Goal: Task Accomplishment & Management: Complete application form

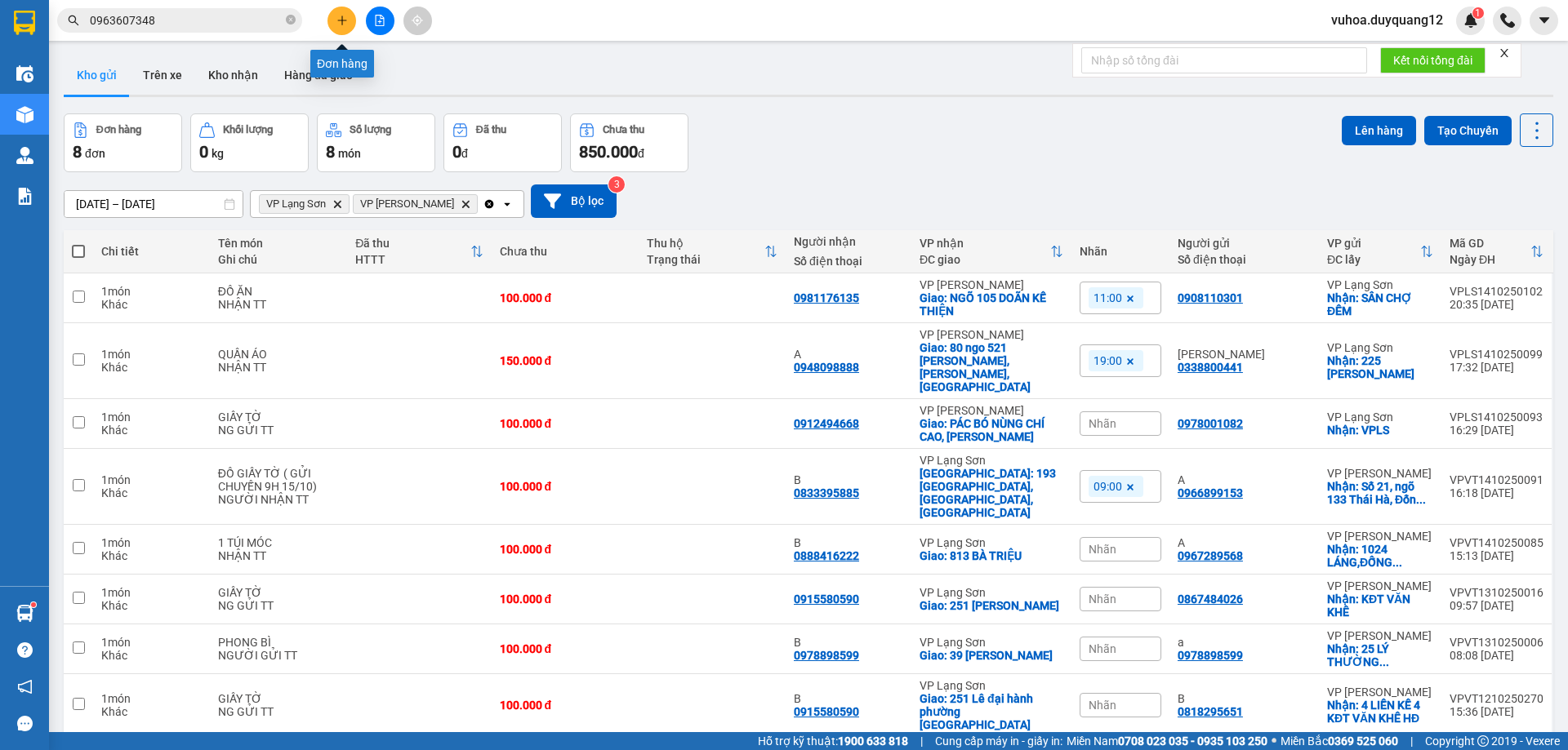
click at [342, 18] on icon "plus" at bounding box center [341, 20] width 1 height 9
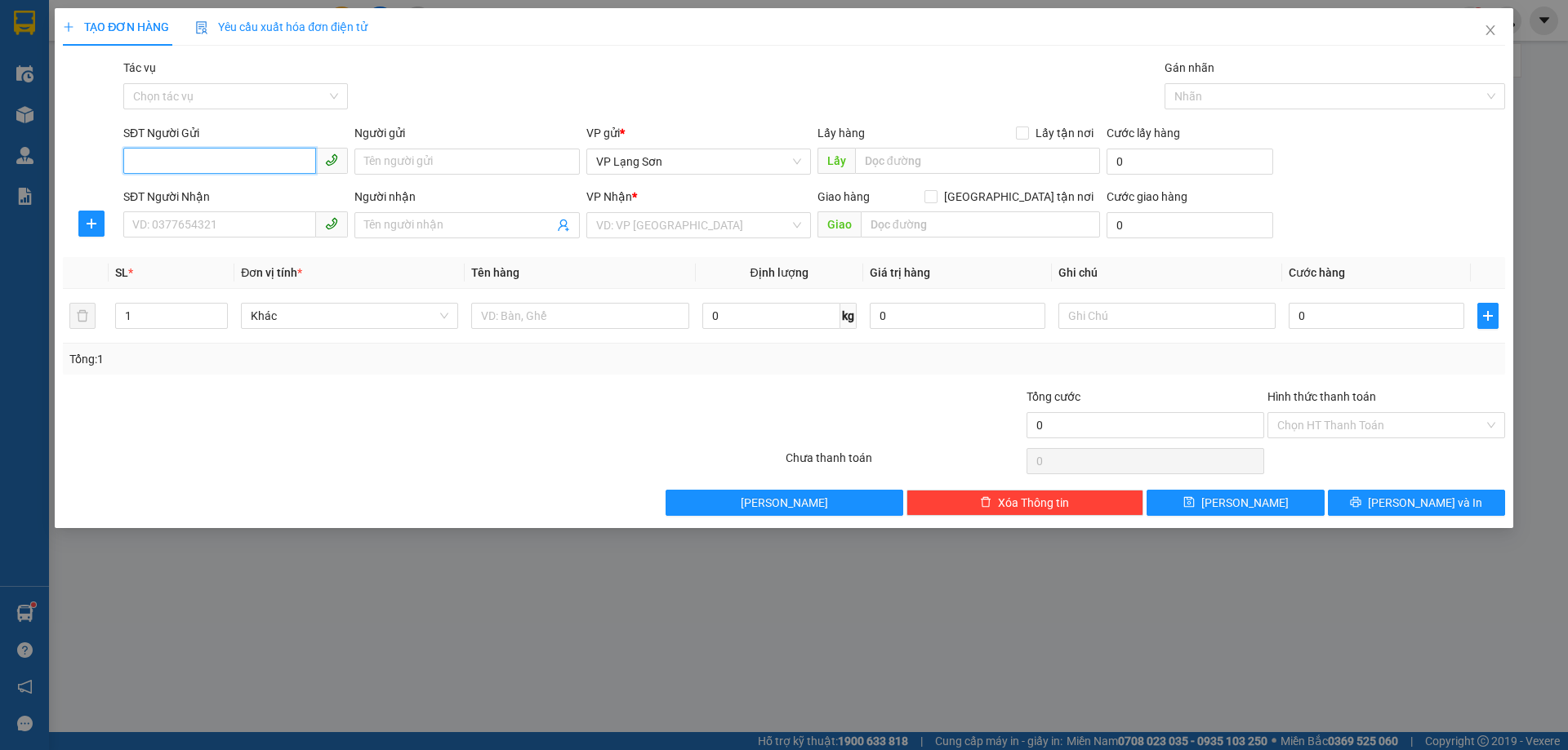
paste input "0912122166C"
click at [228, 156] on input "0912122166" at bounding box center [220, 161] width 193 height 27
type input "0912122166"
click at [1023, 134] on input "Lấy tận nơi" at bounding box center [1022, 132] width 11 height 11
checkbox input "true"
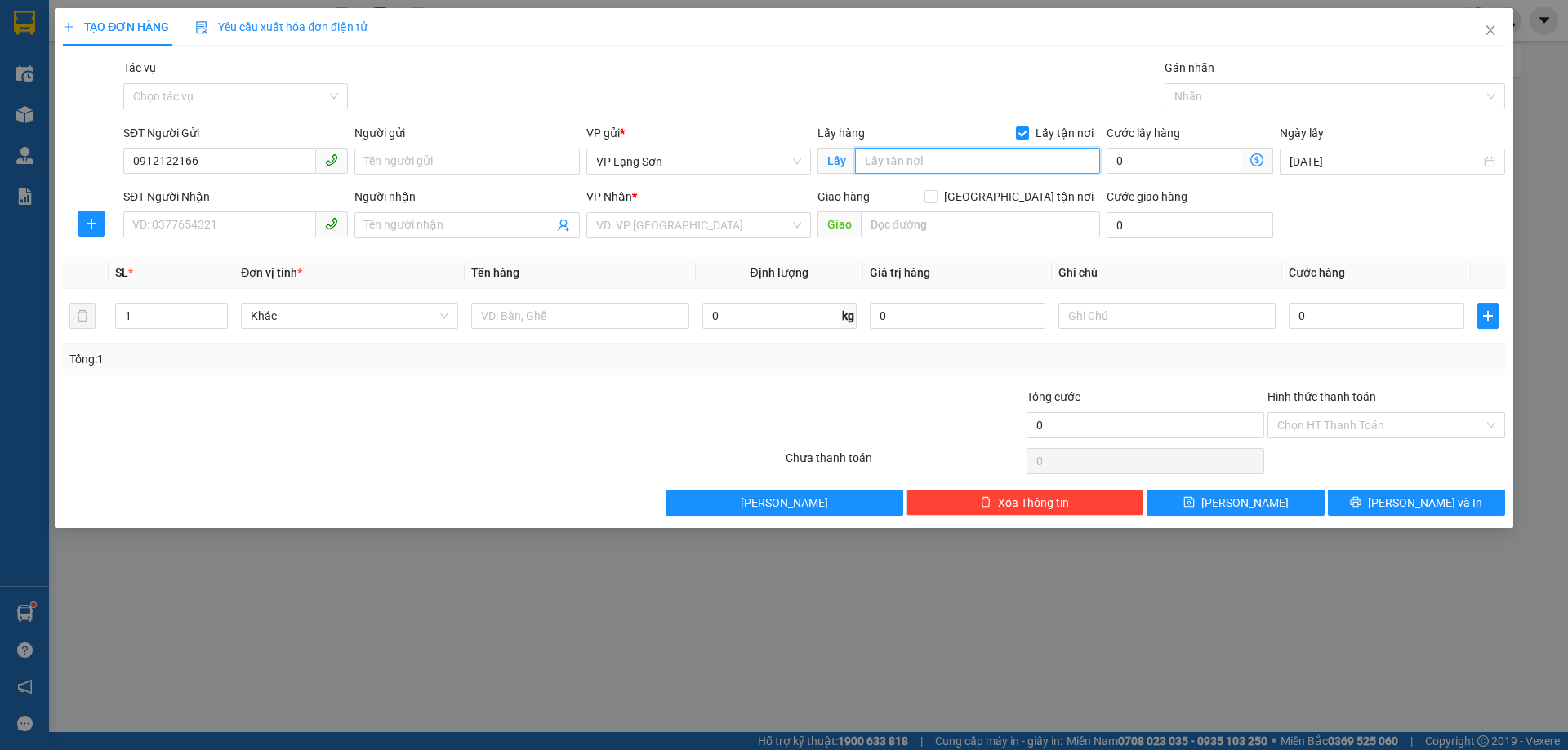
click at [938, 166] on input "text" at bounding box center [978, 161] width 245 height 27
click at [937, 161] on input "text" at bounding box center [978, 161] width 245 height 27
click at [1037, 157] on input "GẦM TR MẦM NON HOA ĐÀO -- [GEOGRAPHIC_DATA]" at bounding box center [978, 161] width 245 height 27
click at [112, 223] on div at bounding box center [91, 223] width 57 height 27
click at [887, 164] on input "GẦM TR MẦM NON HOA ĐÀO - [GEOGRAPHIC_DATA]" at bounding box center [978, 161] width 245 height 27
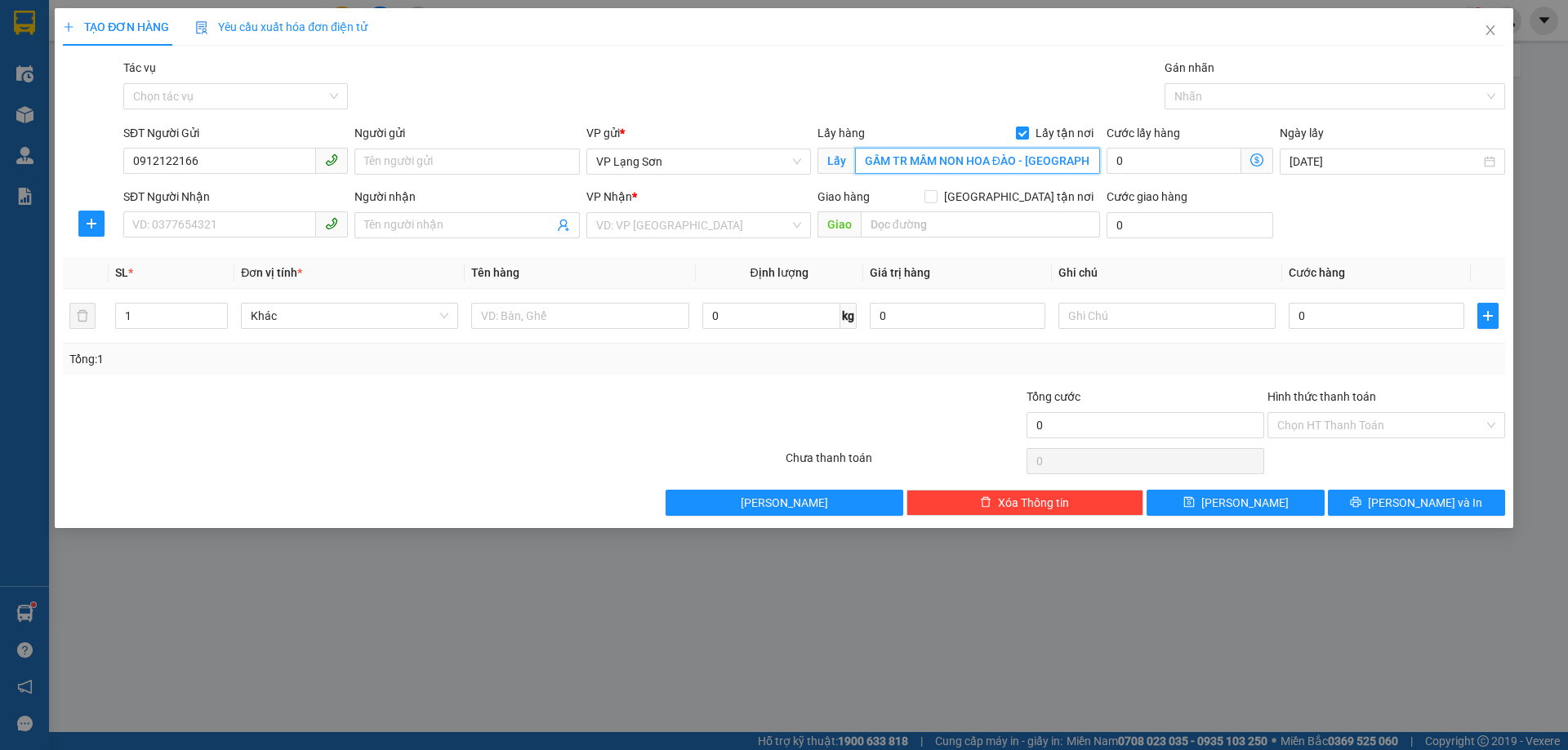
click at [891, 156] on input "GẦM TR MẦM NON HOA ĐÀO - [GEOGRAPHIC_DATA]" at bounding box center [978, 161] width 245 height 27
type input "GẦN TR MẦM NON HOA ĐÀO - [GEOGRAPHIC_DATA]"
click at [193, 228] on input "SĐT Người Nhận" at bounding box center [220, 224] width 193 height 27
type input "0386366007"
click at [936, 199] on input "[GEOGRAPHIC_DATA] tận nơi" at bounding box center [930, 195] width 11 height 11
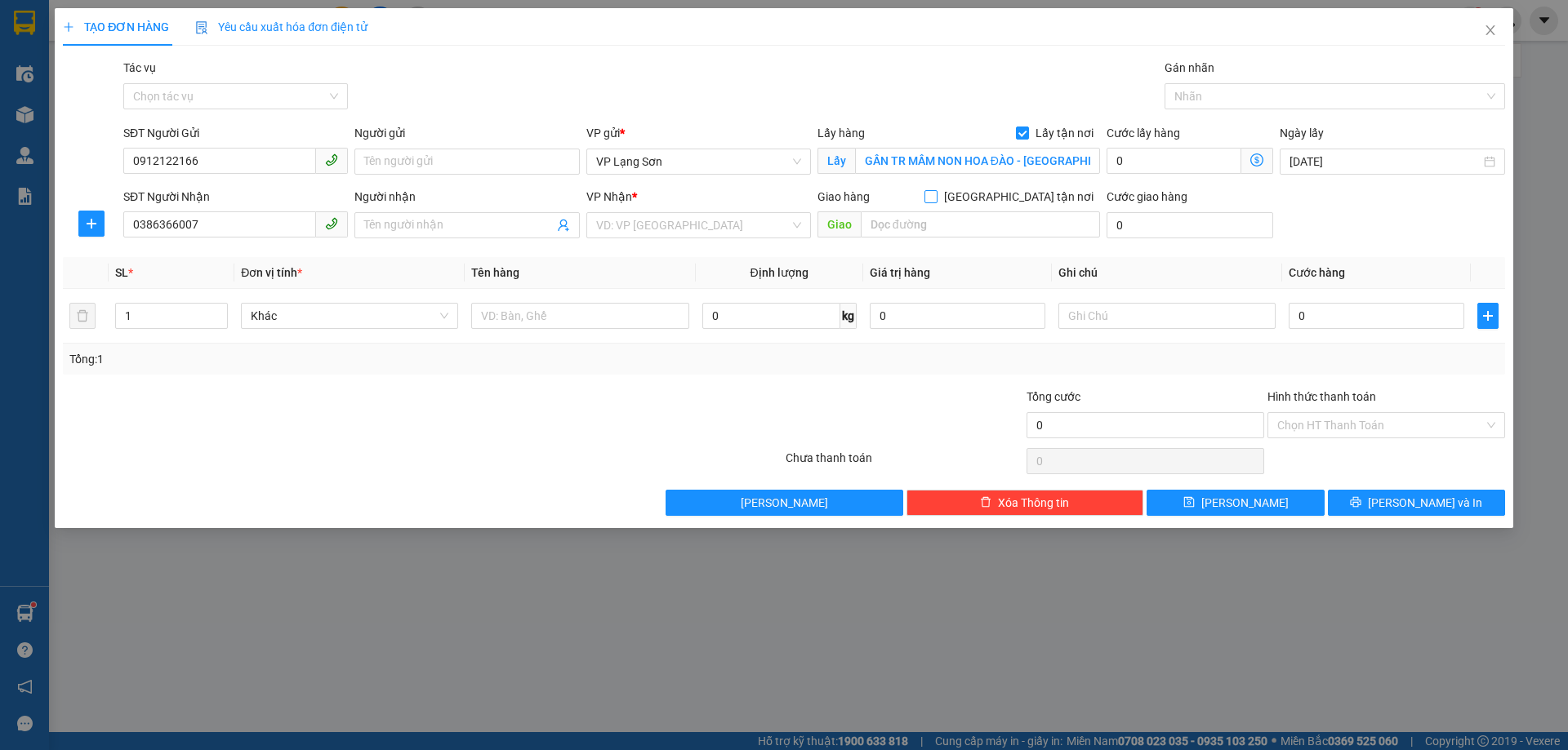
checkbox input "true"
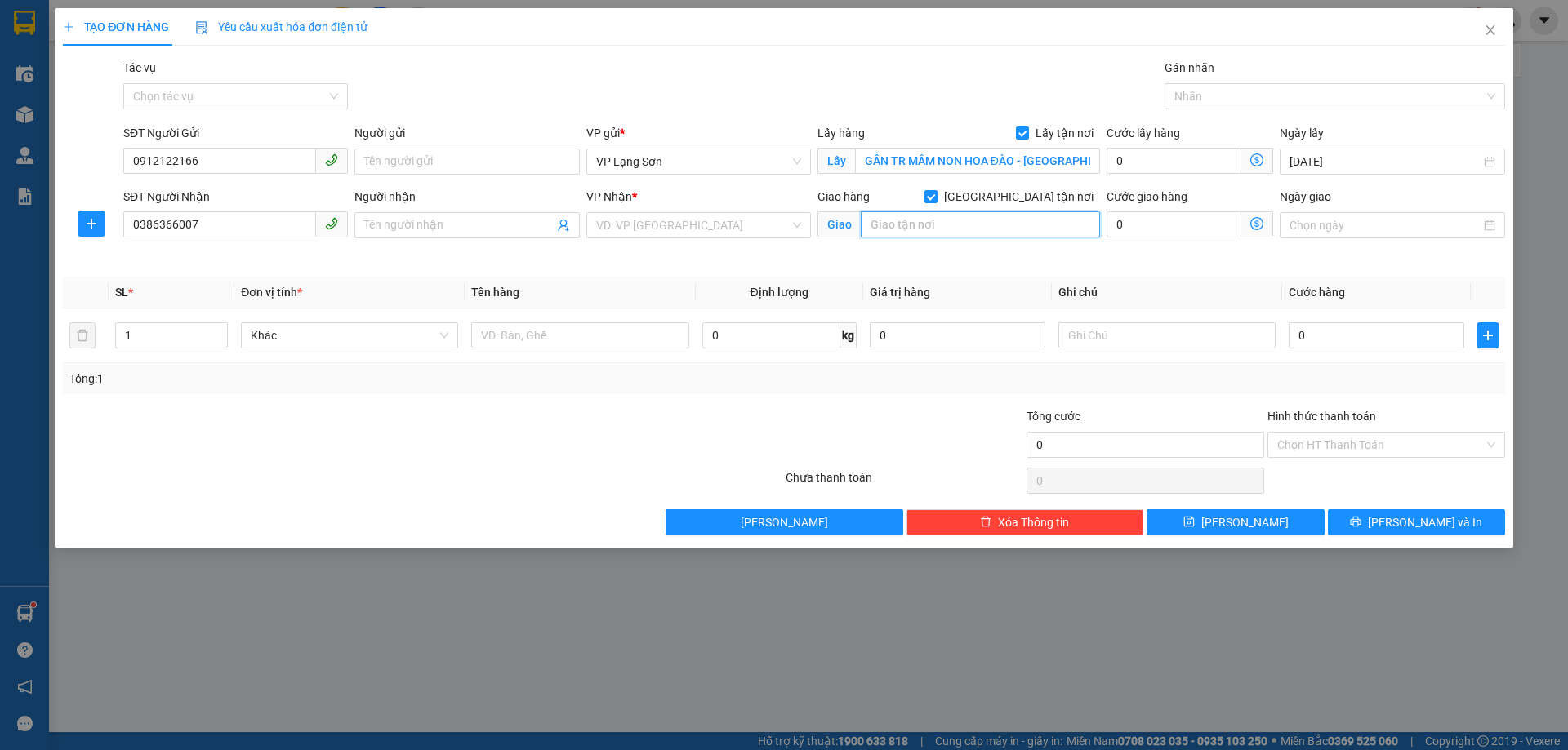
click at [899, 220] on input "text" at bounding box center [980, 224] width 240 height 27
type input "HV TÀI CHÍNH - ĐỨC THẮNG"
click at [681, 222] on input "search" at bounding box center [693, 225] width 194 height 25
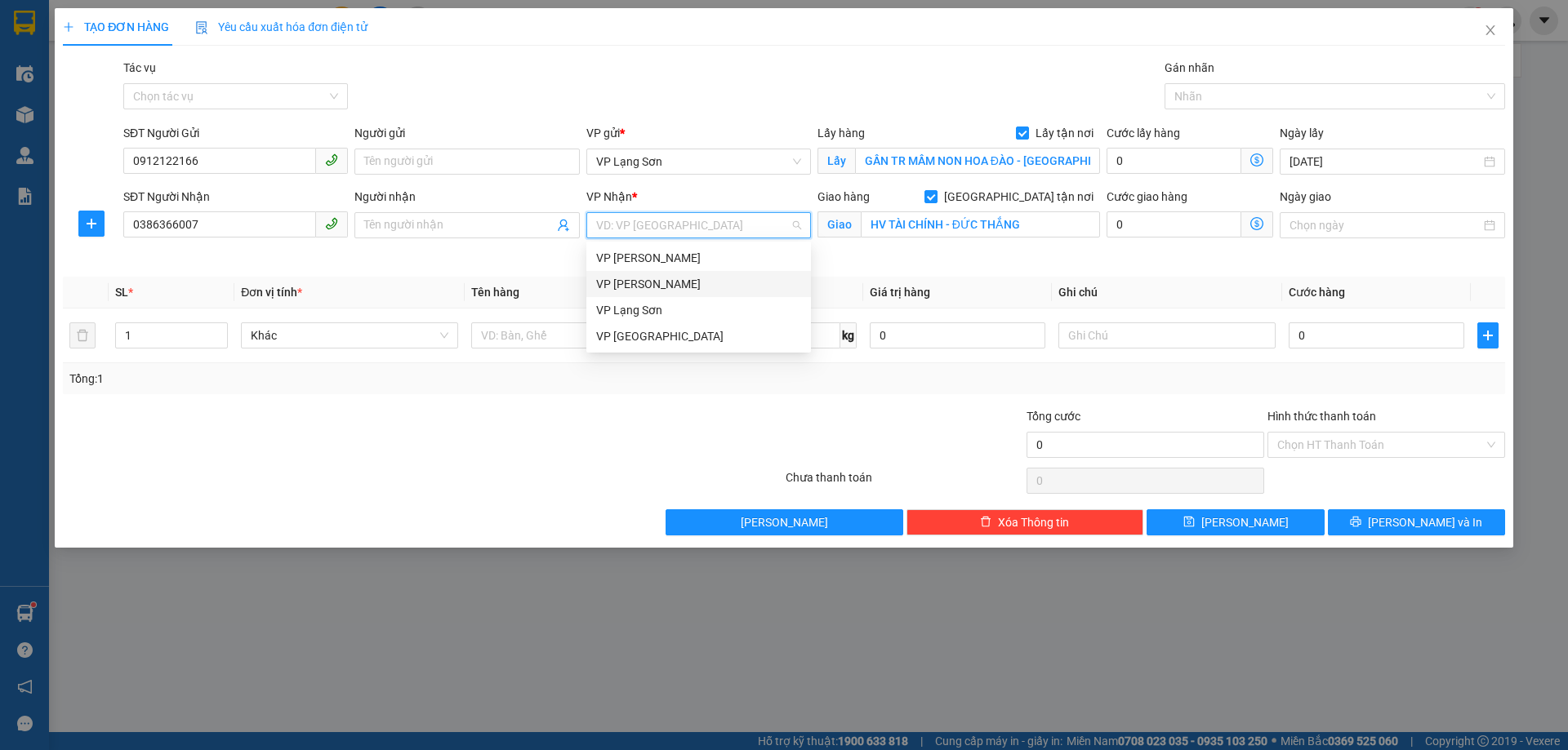
click at [635, 282] on div "VP [PERSON_NAME]" at bounding box center [699, 284] width 205 height 18
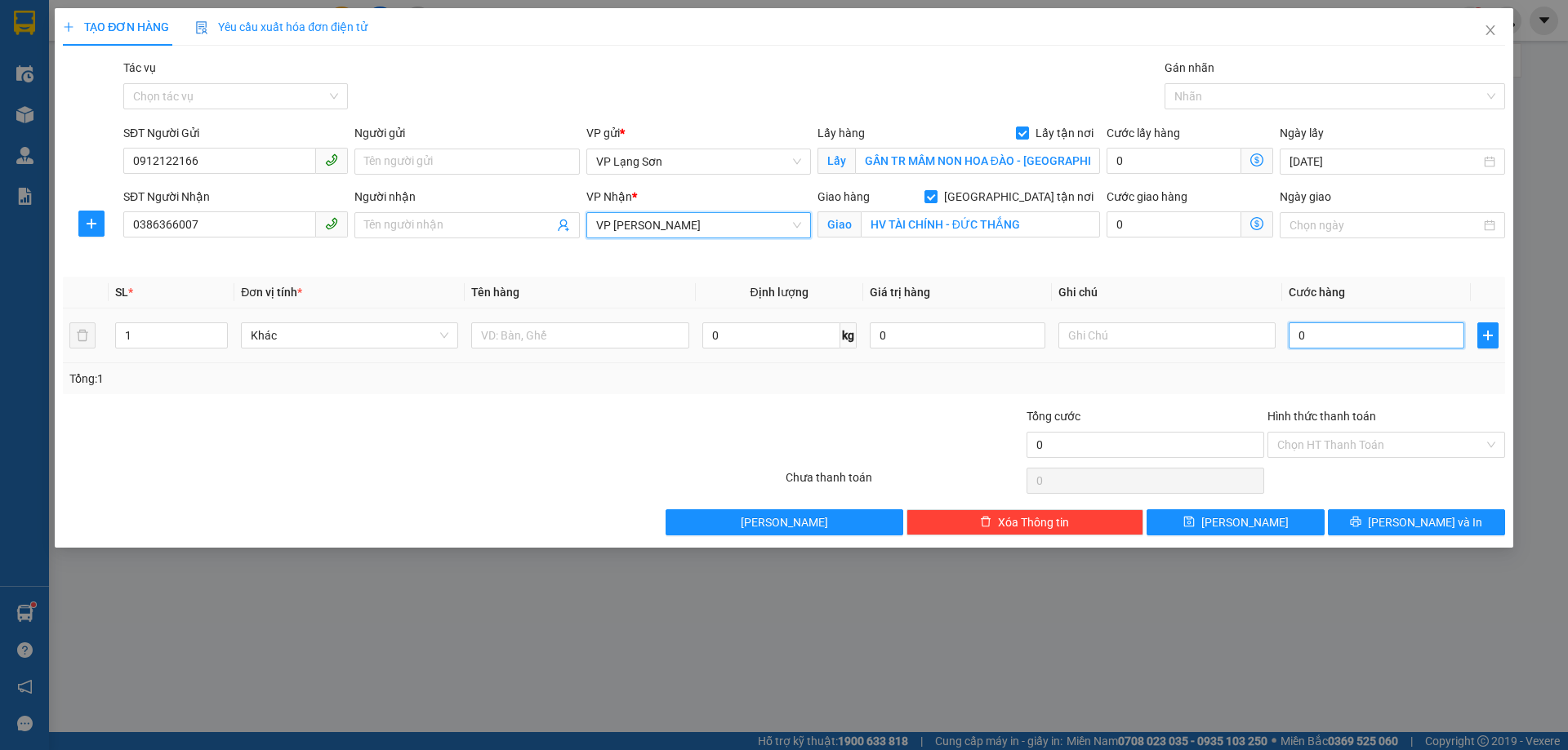
click at [1365, 342] on input "0" at bounding box center [1376, 336] width 176 height 27
type input "1"
type input "10"
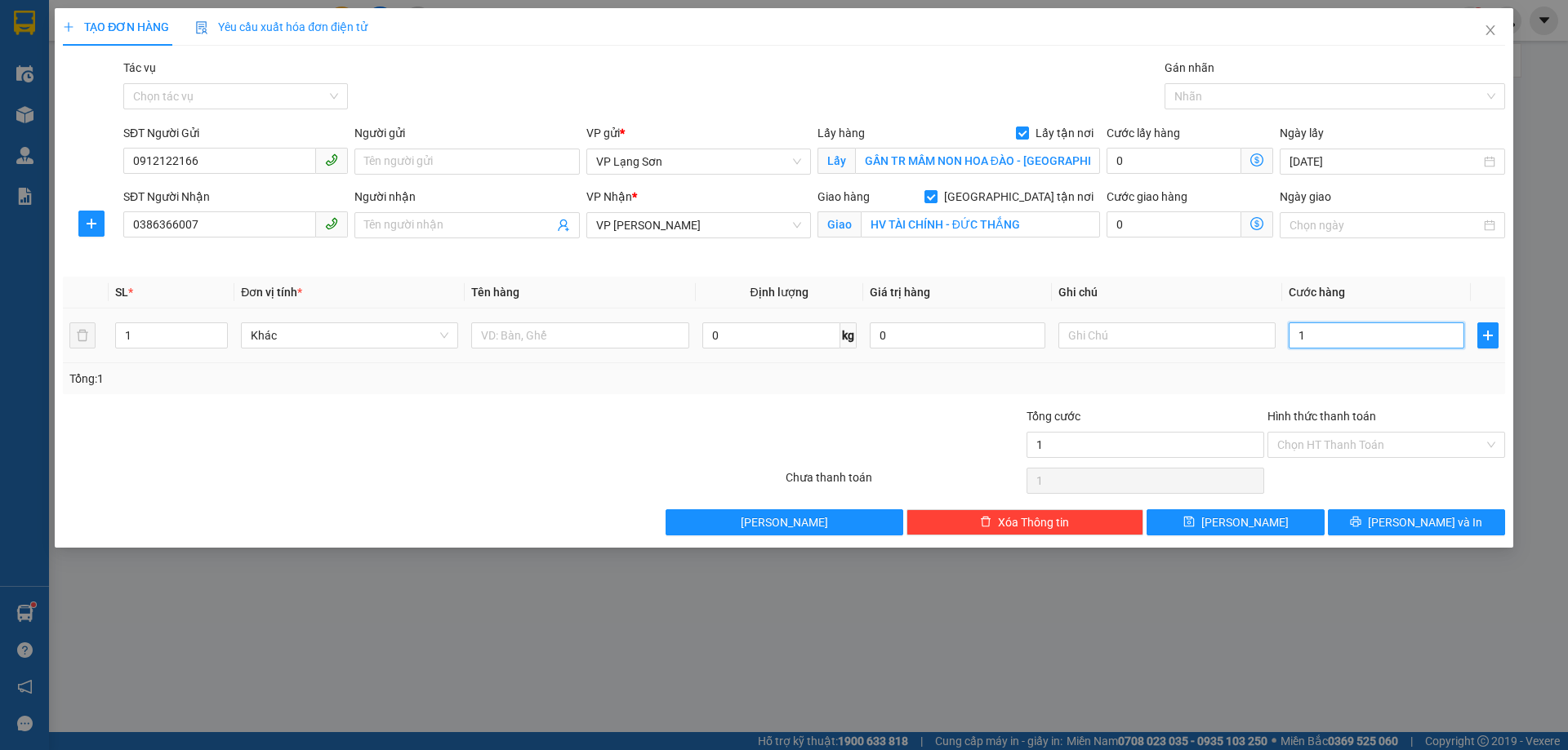
type input "10"
type input "100"
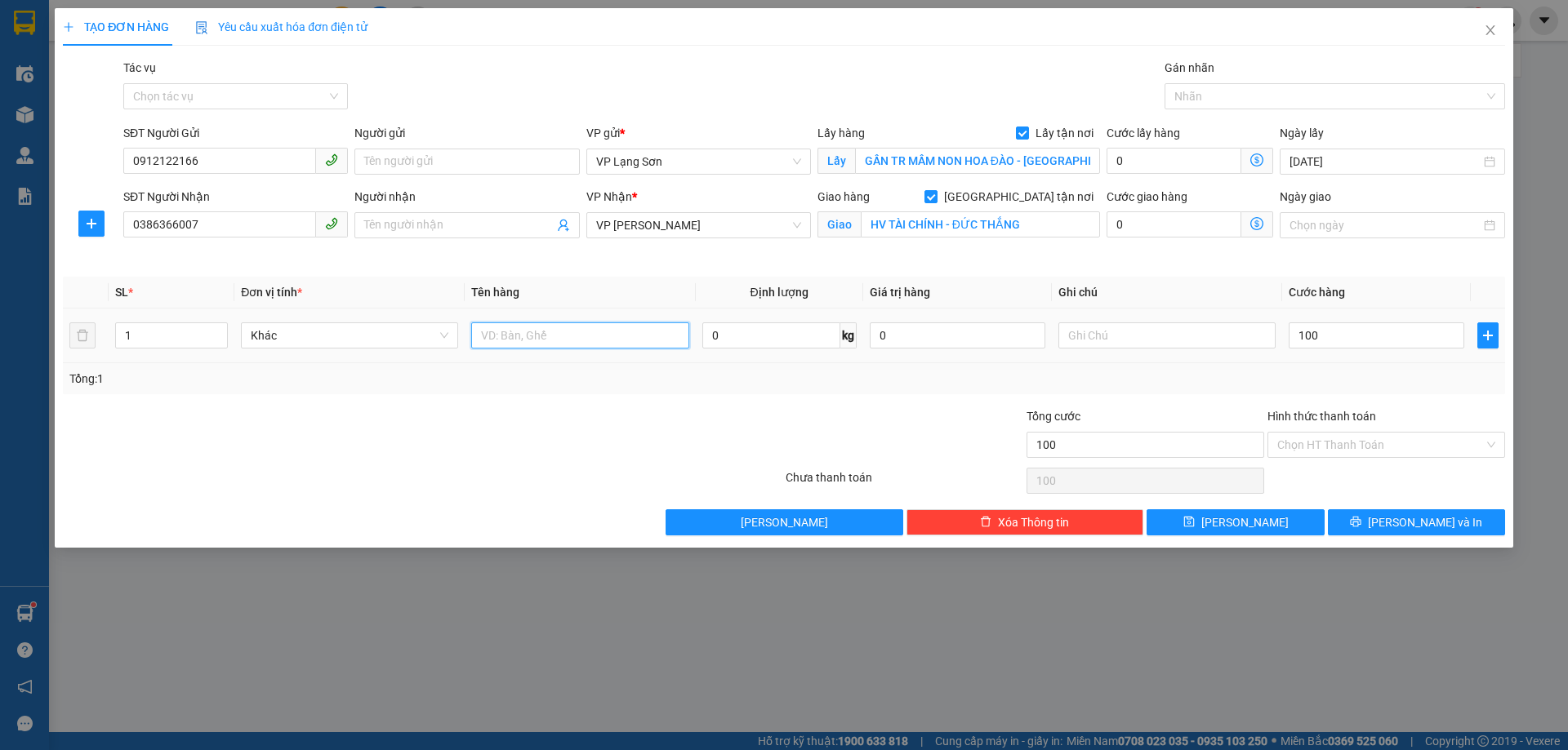
type input "100.000"
click at [570, 337] on input "text" at bounding box center [580, 336] width 217 height 27
type input "QUUAFN ÁO"
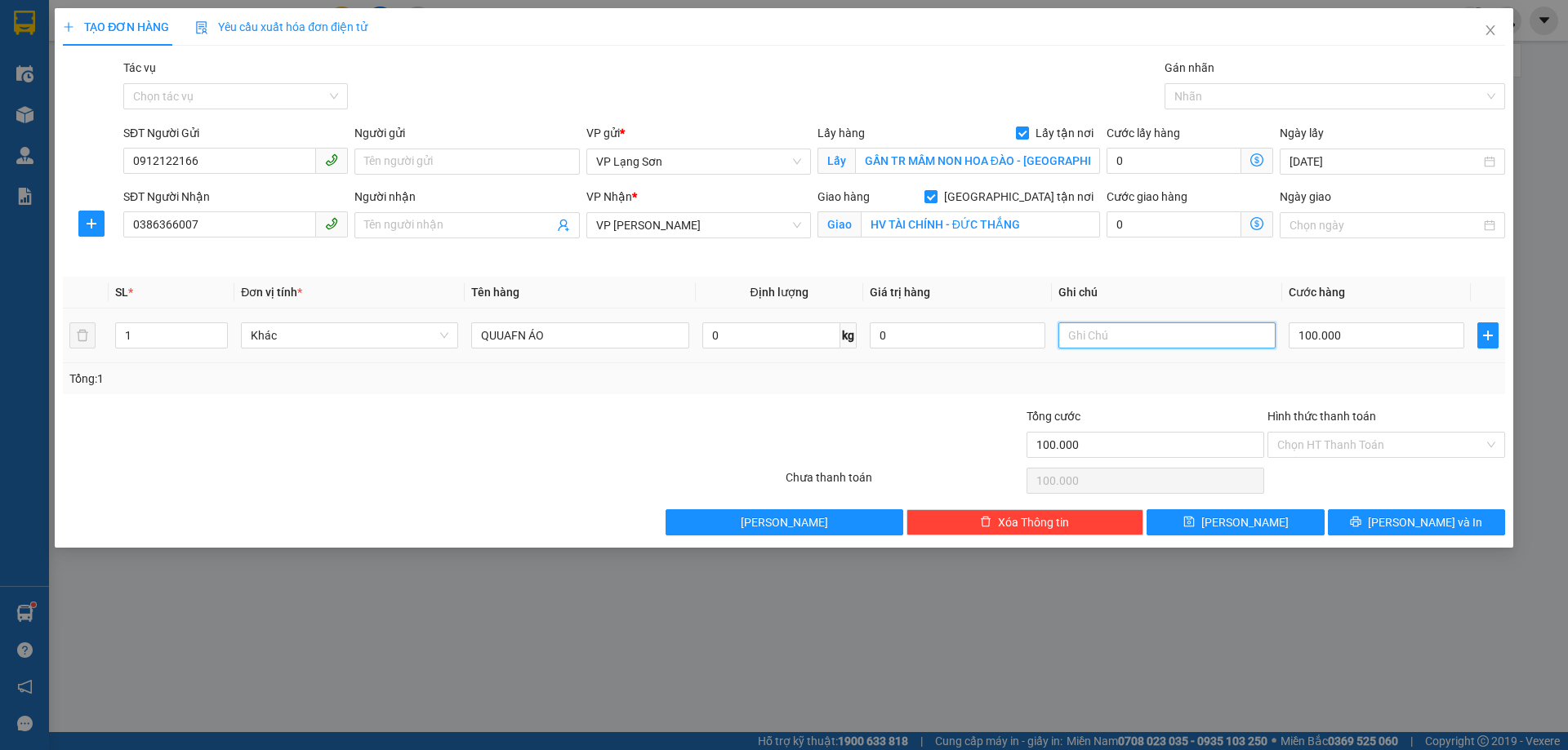
click at [1106, 337] on input "text" at bounding box center [1168, 336] width 217 height 27
type input "NHẬN TT"
click at [1229, 535] on div "TẠO ĐƠN HÀNG Yêu cầu xuất hóa đơn điện tử Transit Pickup Surcharge Ids Transit …" at bounding box center [784, 277] width 1458 height 540
click at [1232, 526] on button "[PERSON_NAME]" at bounding box center [1235, 523] width 178 height 27
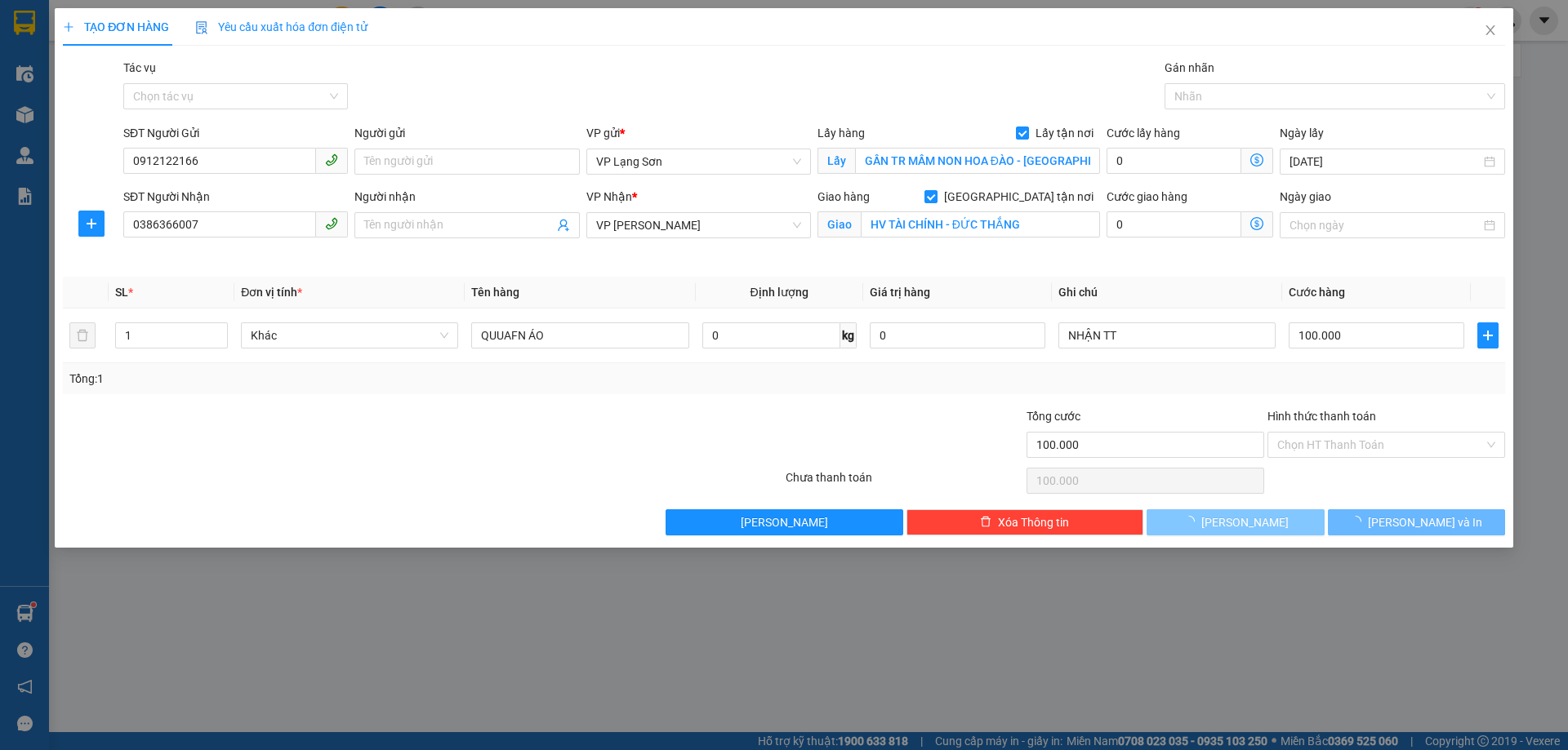
checkbox input "false"
type input "0"
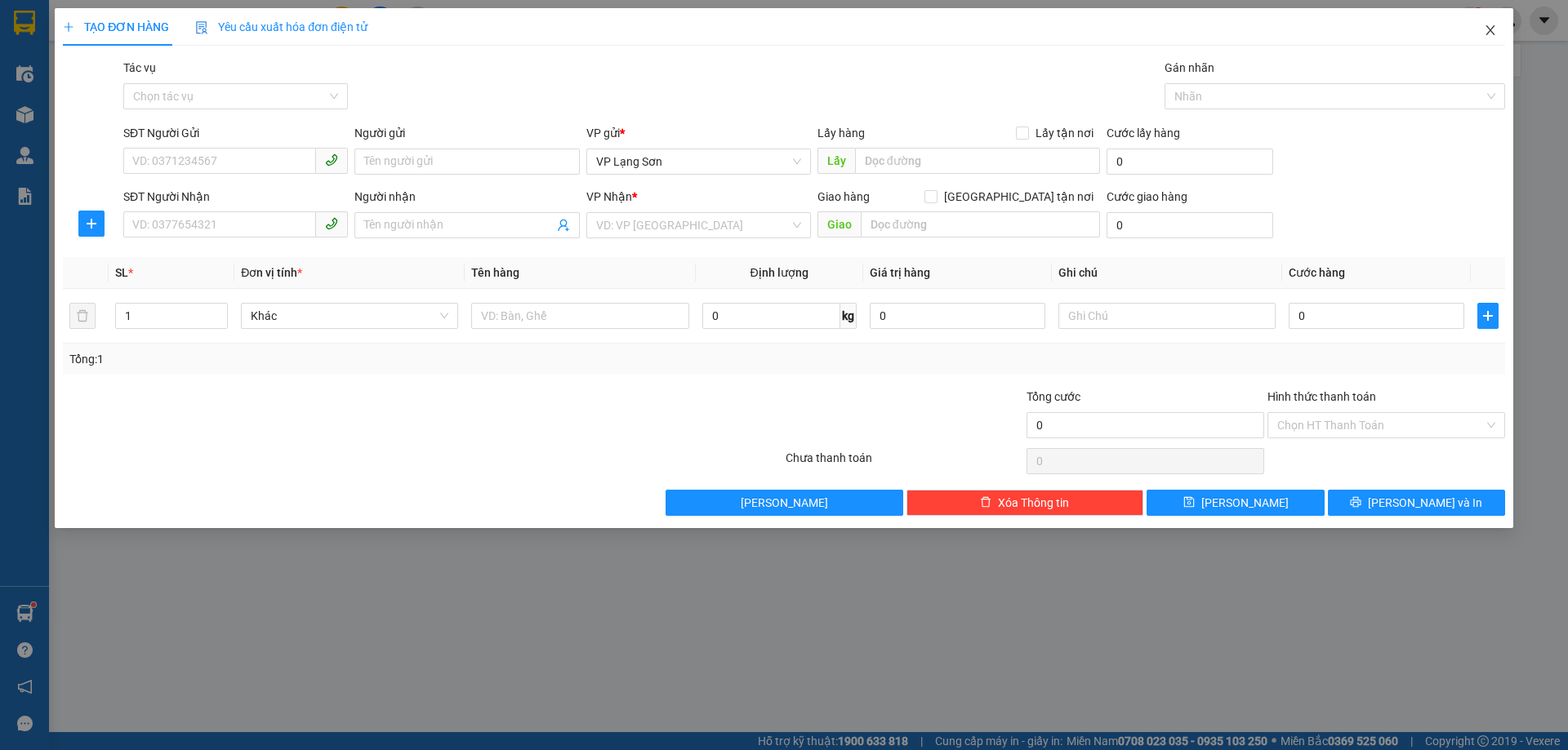
click at [1495, 30] on icon "close" at bounding box center [1490, 30] width 13 height 13
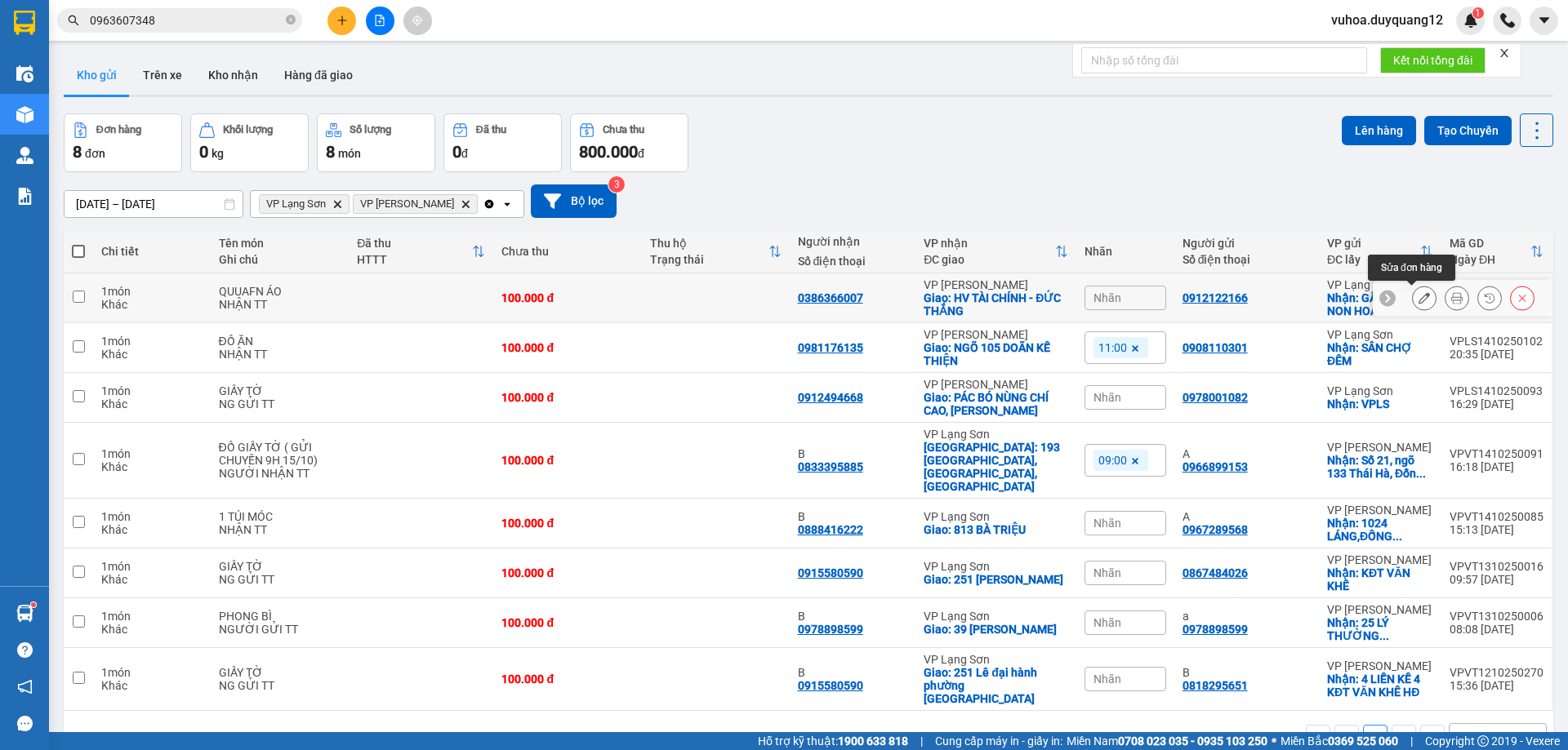
click at [1419, 303] on icon at bounding box center [1424, 298] width 11 height 11
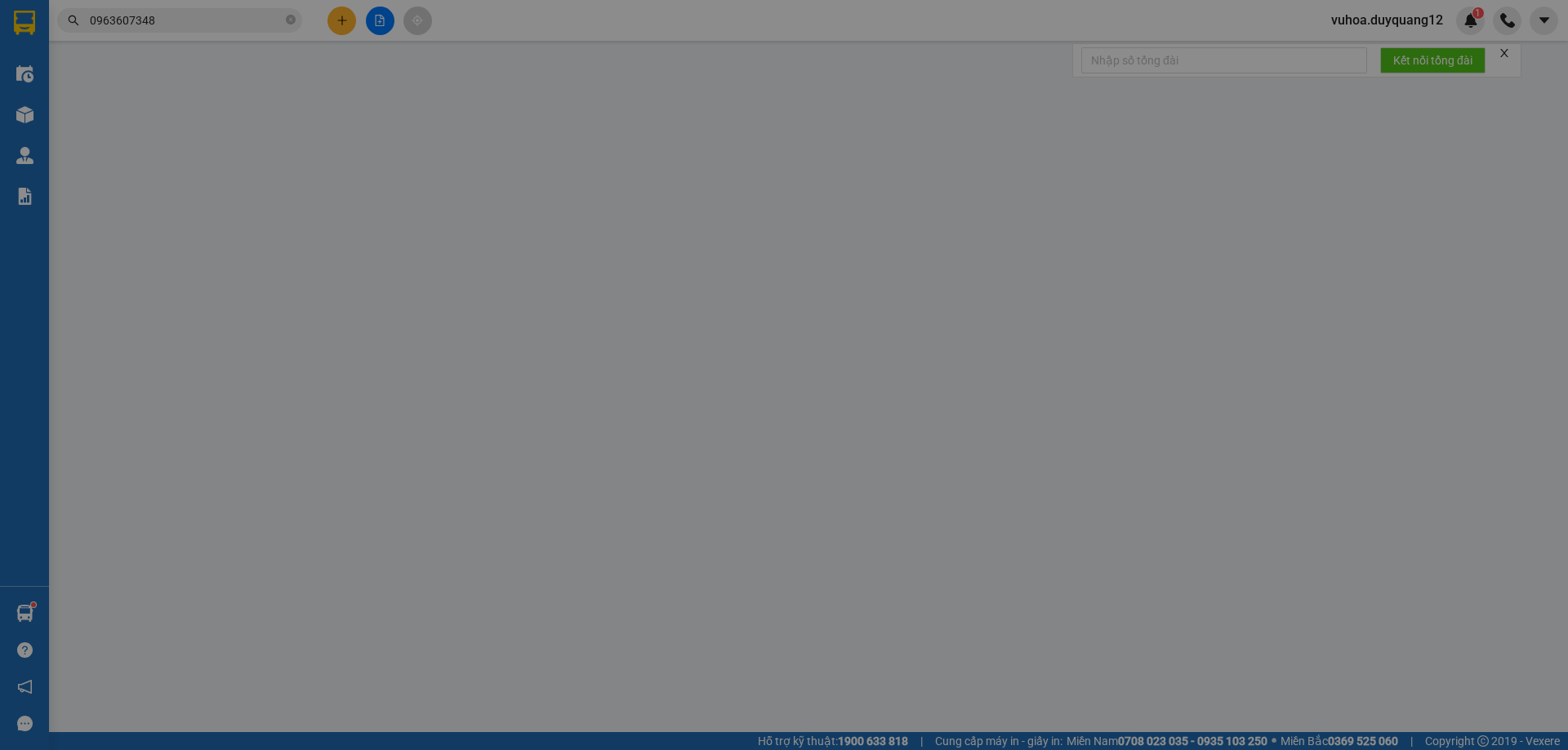
type input "0912122166"
checkbox input "true"
type input "GẦN TR MẦM NON HOA ĐÀO - [GEOGRAPHIC_DATA]"
type input "0386366007"
checkbox input "true"
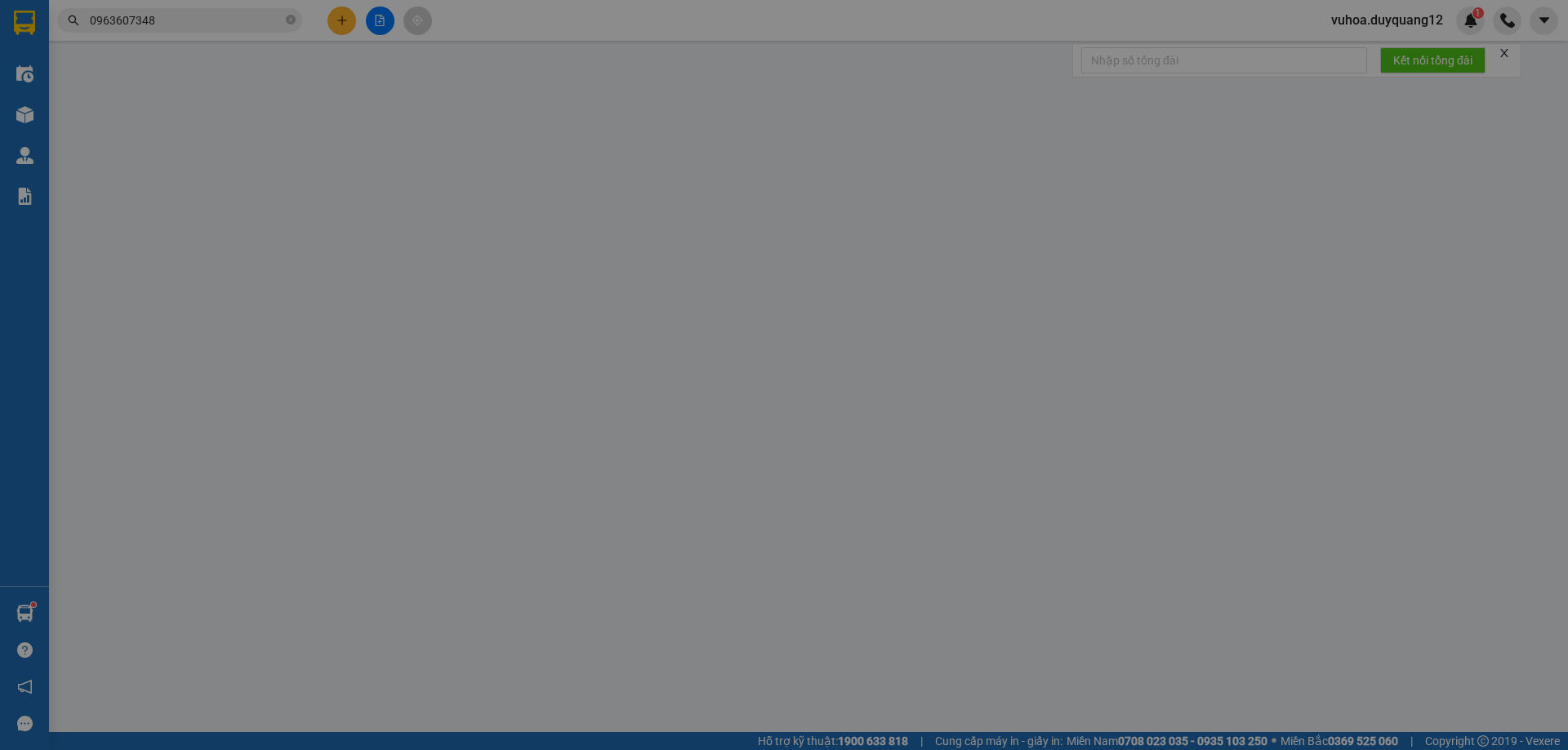
type input "HV TÀI CHÍNH - ĐỨC THẮNG"
type input "100.000"
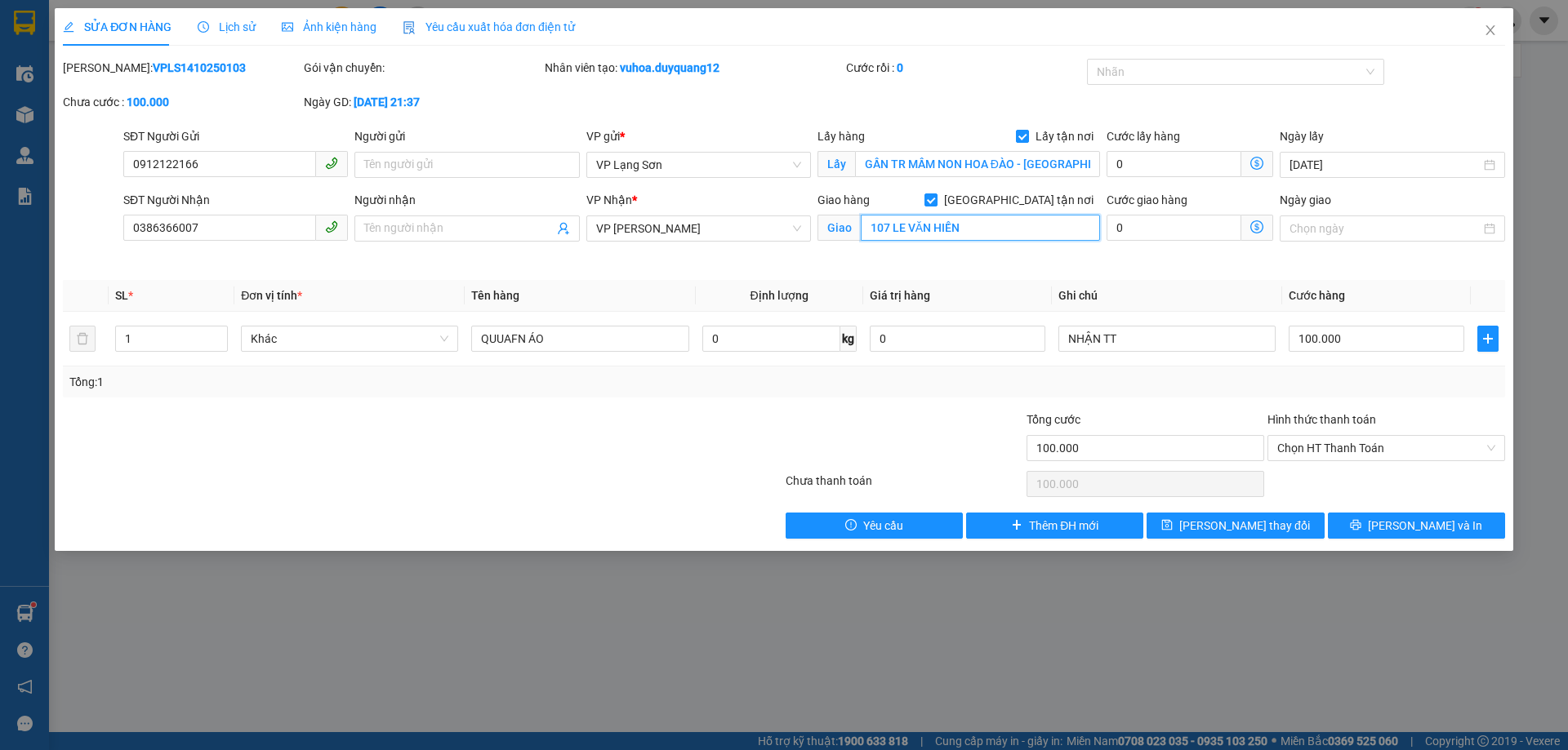
click at [903, 226] on input "107 LE VĂN HIẾN" at bounding box center [980, 228] width 240 height 27
type input "107 [PERSON_NAME]"
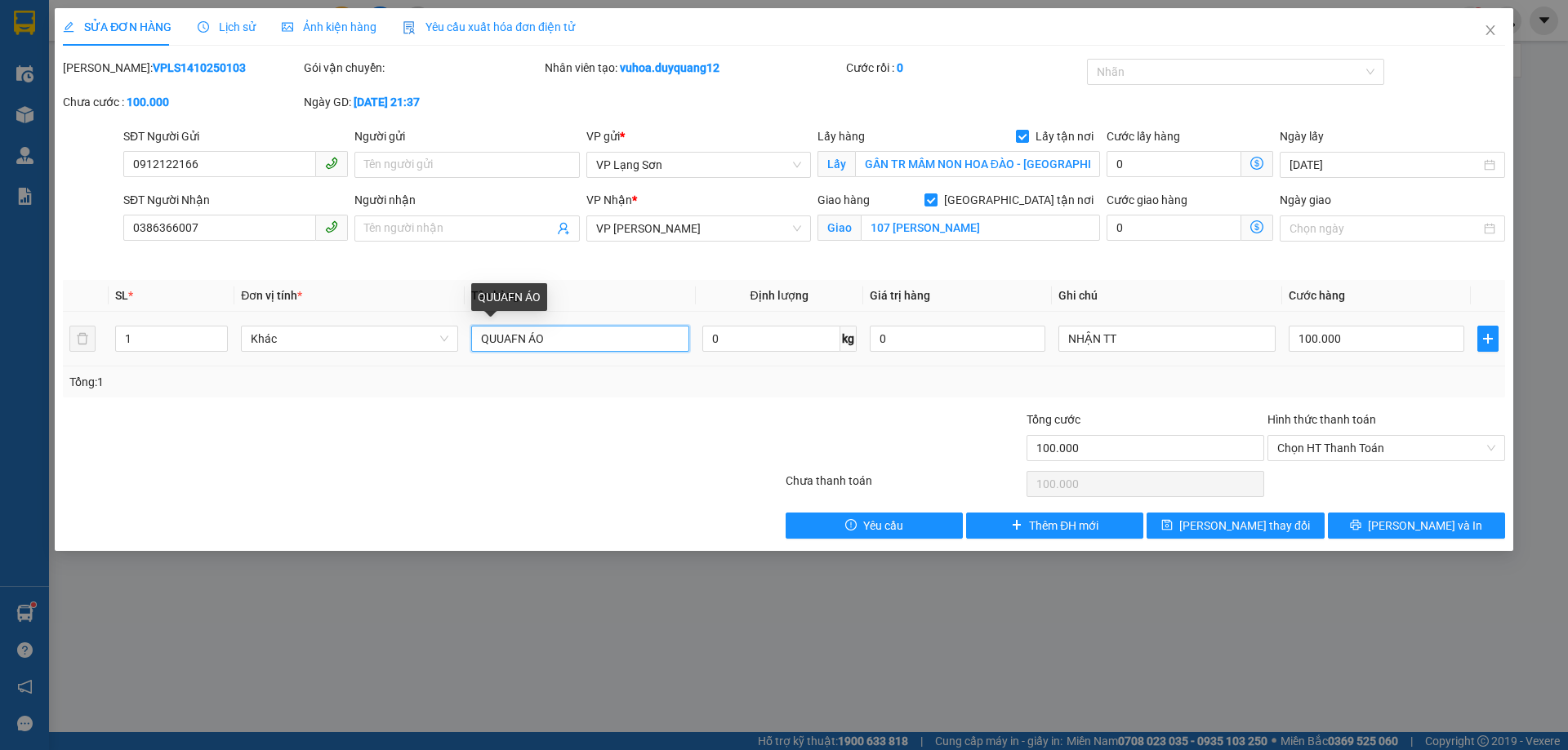
click at [571, 345] on input "QUUAFN ÁO" at bounding box center [580, 339] width 217 height 27
click at [523, 339] on input "QUUAFN ÁO" at bounding box center [580, 339] width 217 height 27
type input "QUẦN ÁO"
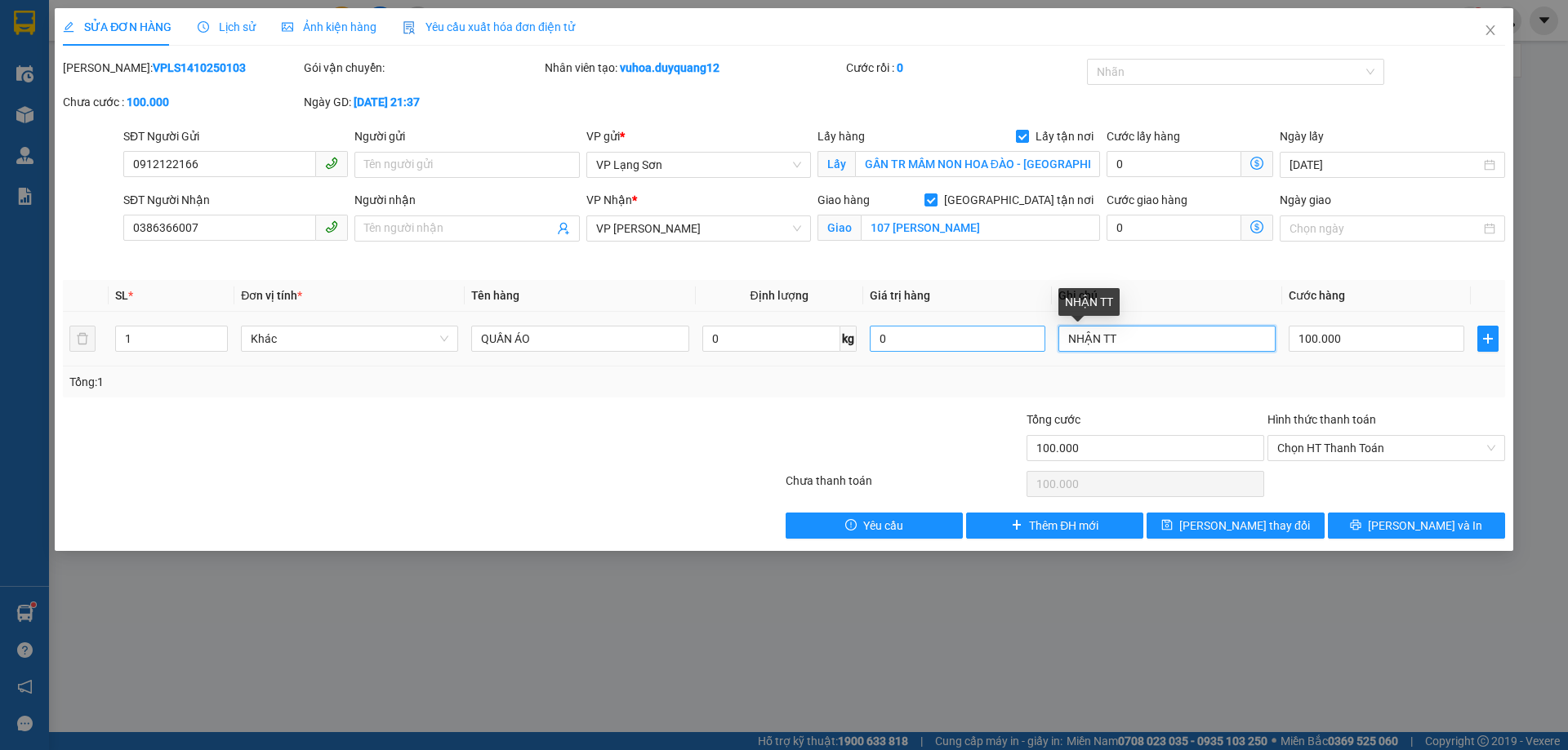
drag, startPoint x: 1102, startPoint y: 342, endPoint x: 872, endPoint y: 345, distance: 230.0
click at [885, 351] on tr "1 Khác QUẦN ÁO 0 kg 0 NHẬN TT 100.000" at bounding box center [784, 339] width 1442 height 55
type input "GỬI TT"
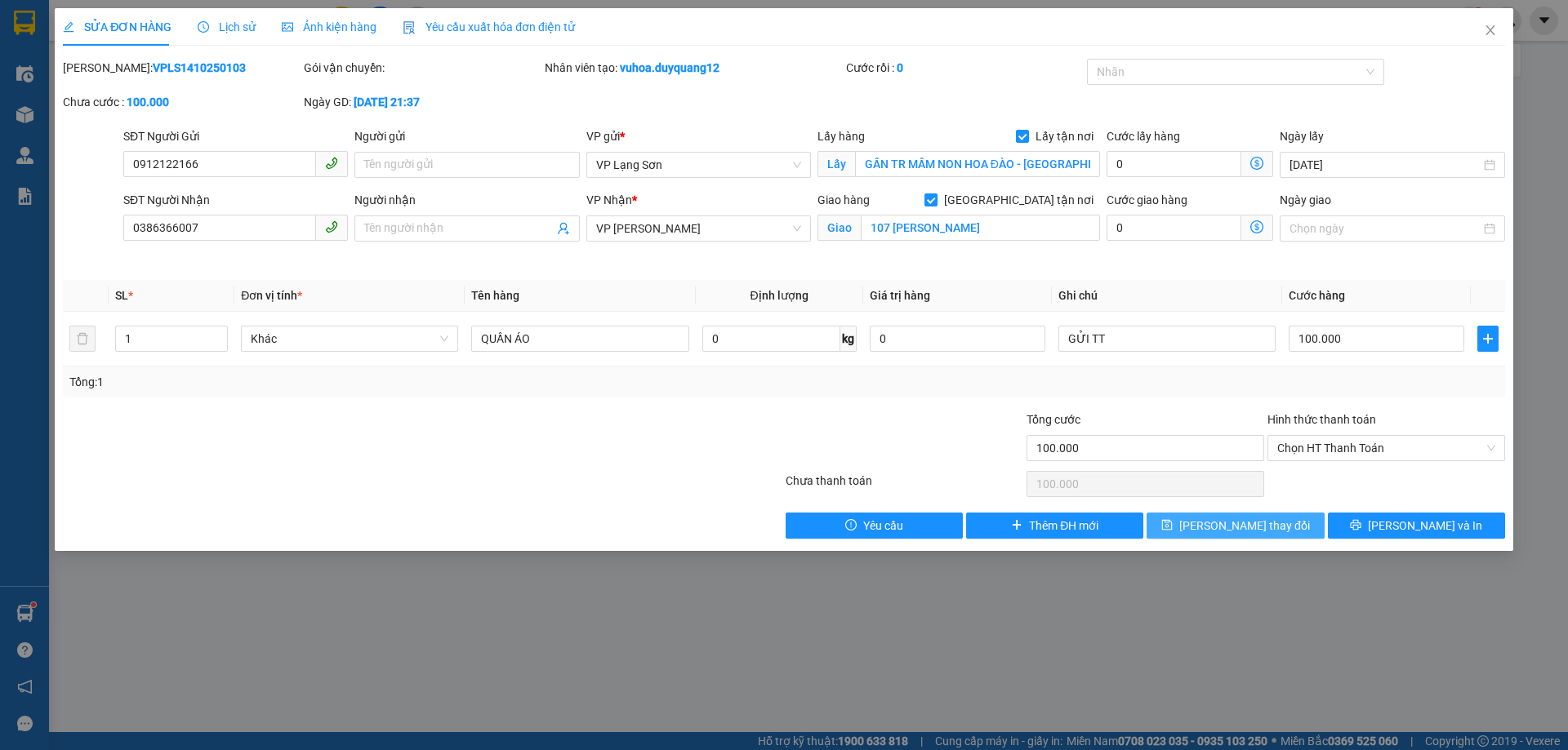
click at [1211, 524] on button "[PERSON_NAME] thay đổi" at bounding box center [1235, 526] width 178 height 27
